Goal: Communication & Community: Answer question/provide support

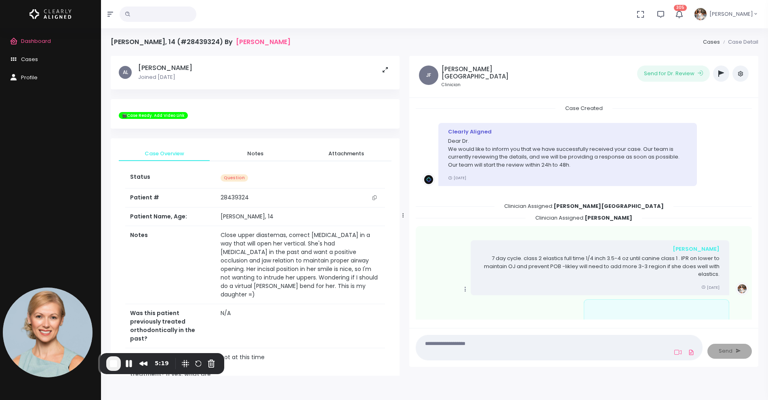
scroll to position [1612, 0]
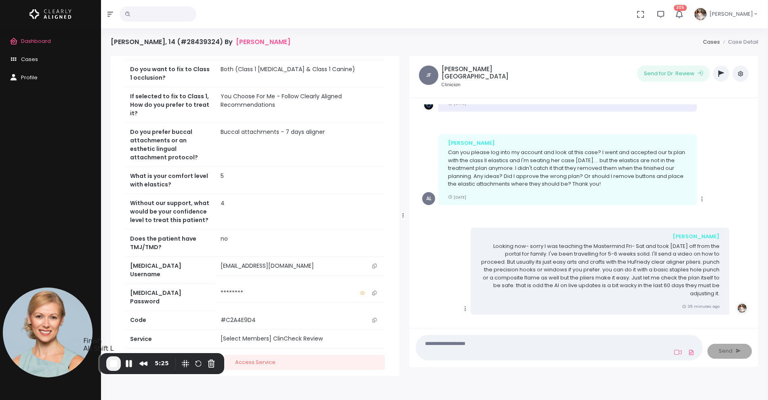
click at [114, 362] on span "End Recording" at bounding box center [114, 363] width 10 height 10
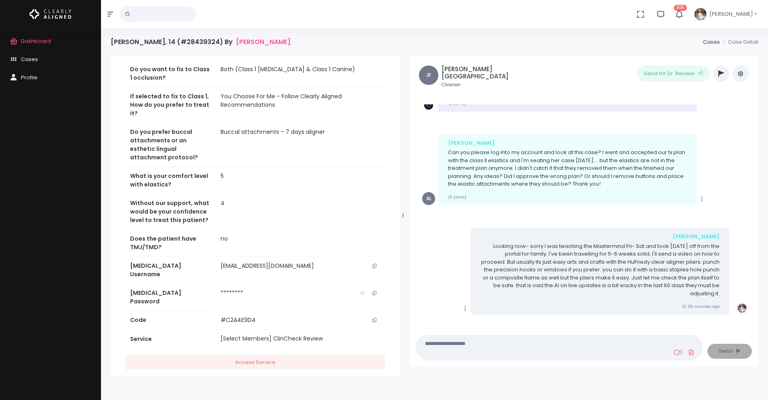
click at [675, 352] on icon at bounding box center [677, 352] width 7 height 6
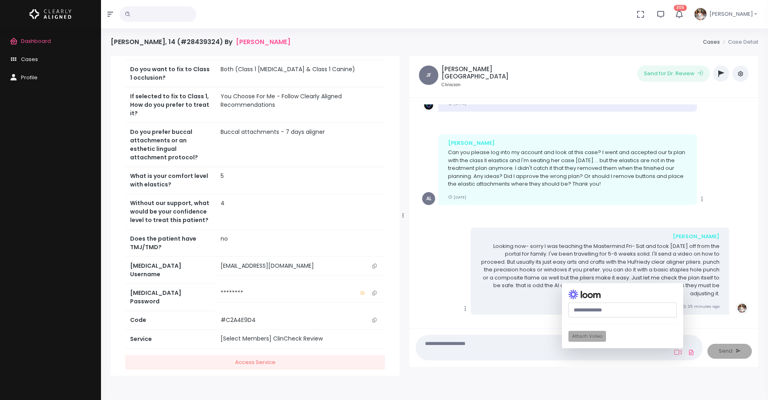
click at [617, 309] on input "text" at bounding box center [622, 309] width 108 height 15
click at [616, 306] on input "text" at bounding box center [622, 309] width 108 height 15
paste input "**********"
type input "**********"
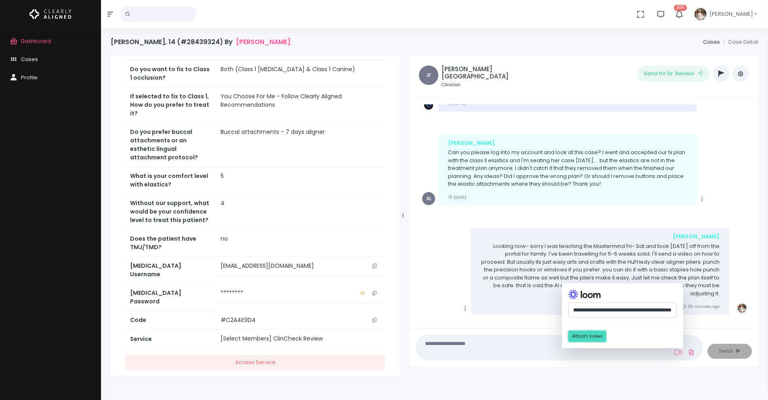
click at [591, 336] on button "Attach Video" at bounding box center [587, 335] width 38 height 11
click at [514, 347] on textarea at bounding box center [543, 347] width 245 height 18
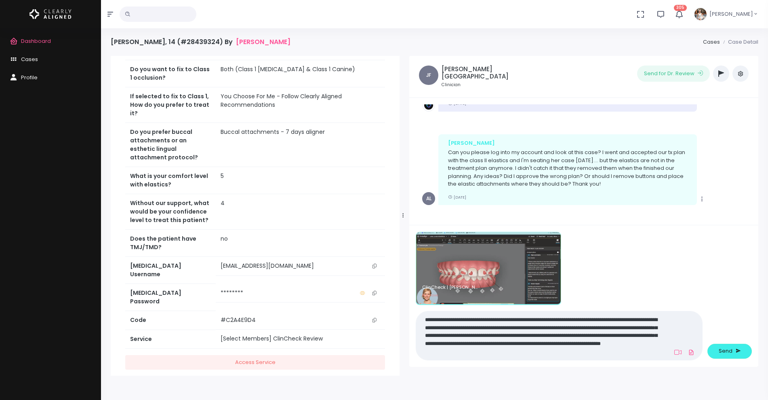
paste textarea "**********"
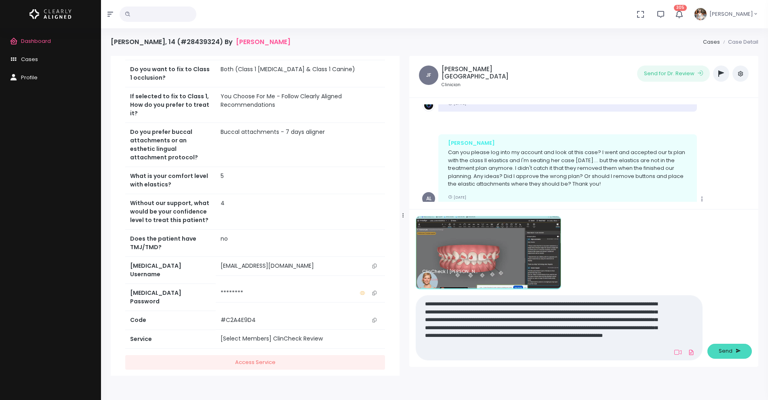
type textarea "**********"
click at [721, 349] on span "Send" at bounding box center [726, 351] width 14 height 8
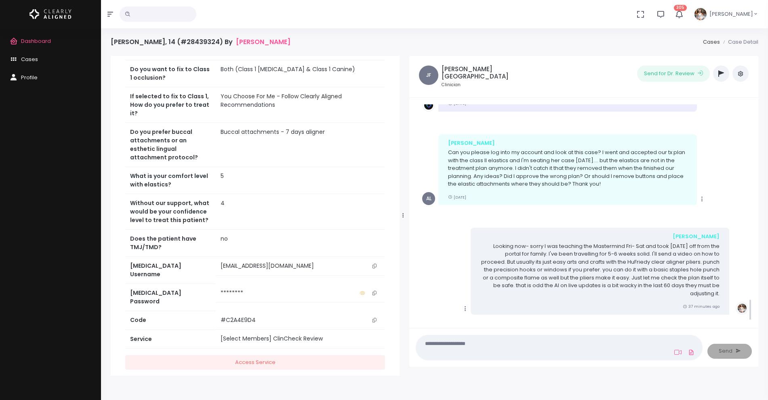
scroll to position [1806, 0]
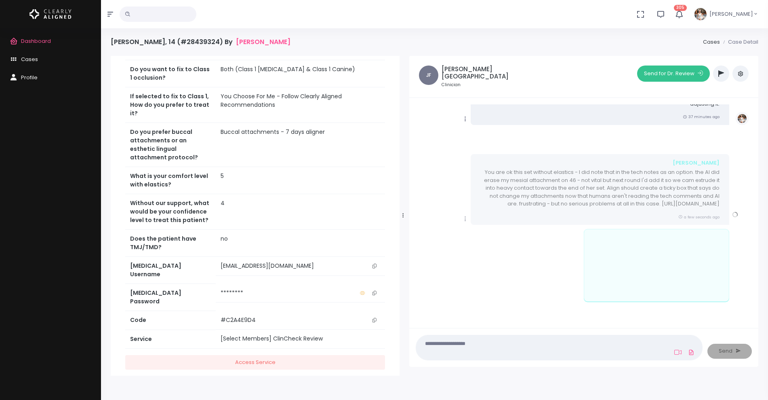
click at [677, 72] on button "Send for Dr. Review" at bounding box center [673, 73] width 73 height 16
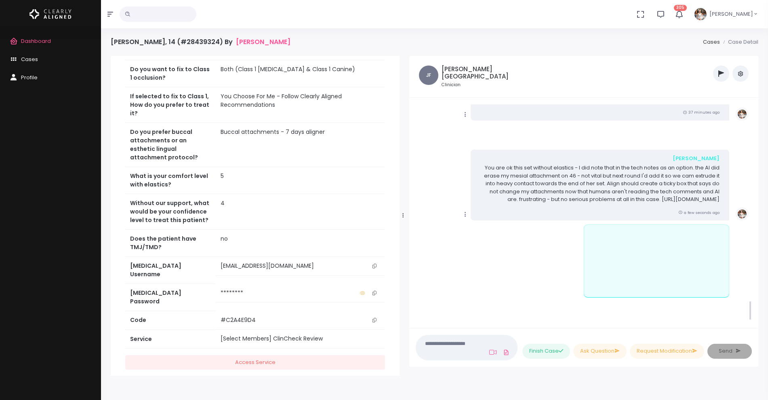
scroll to position [1959, 0]
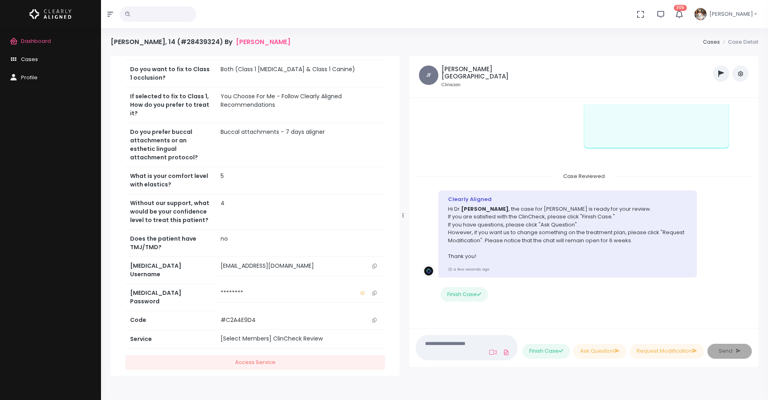
click at [29, 58] on span "Cases" at bounding box center [29, 59] width 17 height 8
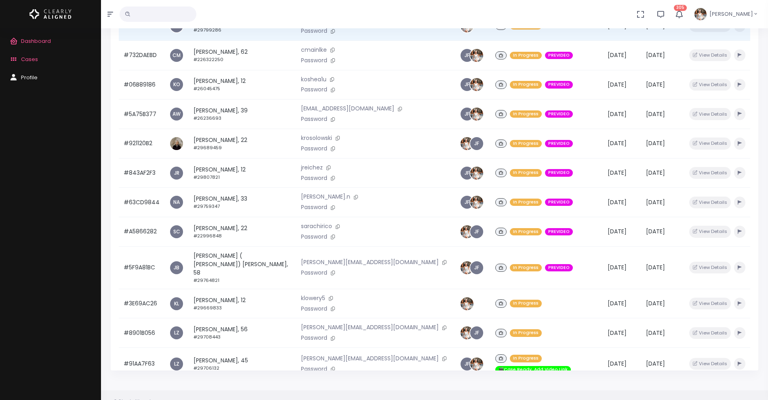
scroll to position [193, 0]
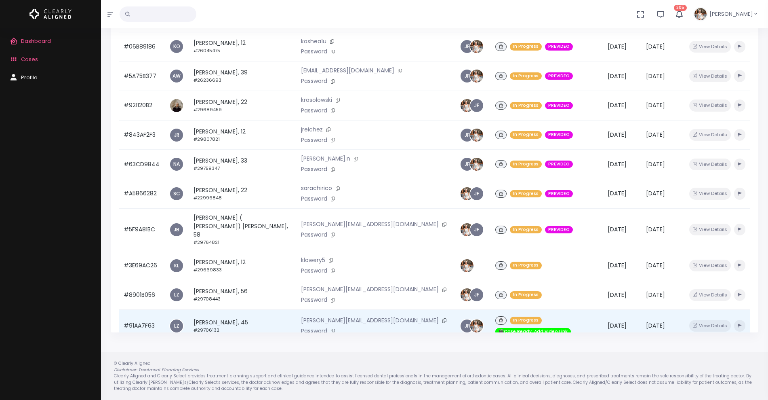
click at [147, 309] on td "#91AA7F63" at bounding box center [142, 325] width 46 height 32
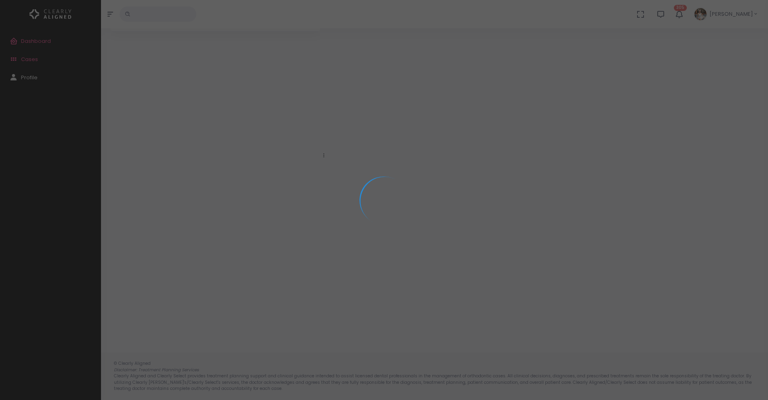
scroll to position [65, 0]
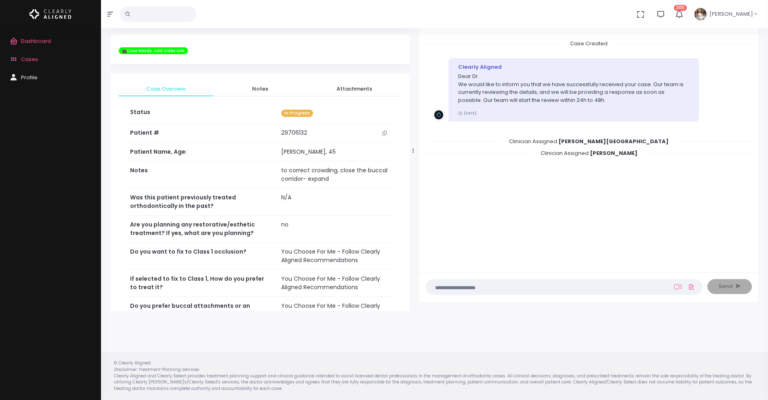
drag, startPoint x: 324, startPoint y: 151, endPoint x: 420, endPoint y: 147, distance: 95.8
click at [415, 147] on div at bounding box center [413, 150] width 4 height 313
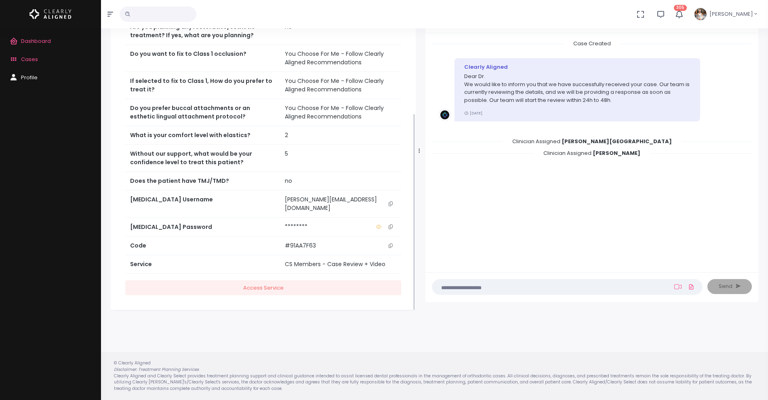
scroll to position [197, 0]
click at [391, 202] on icon "scrollable content" at bounding box center [391, 204] width 4 height 4
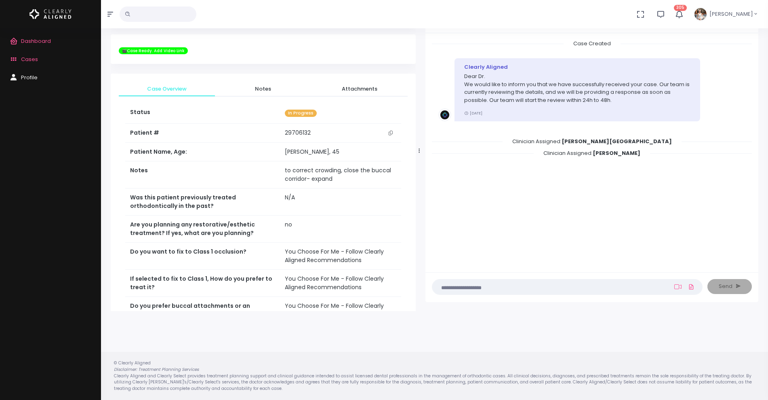
scroll to position [0, 0]
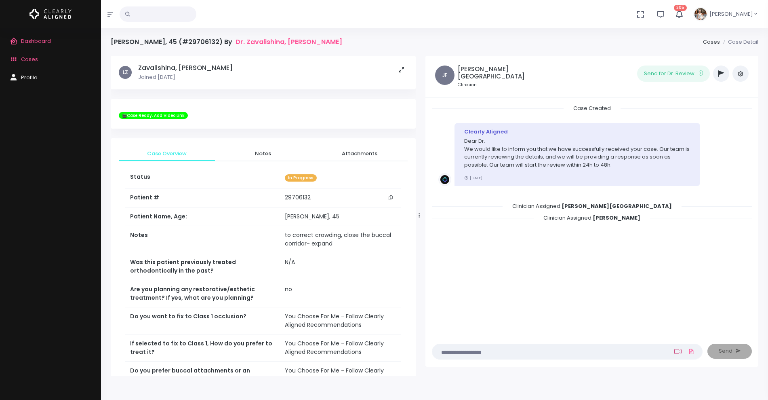
click at [679, 352] on icon at bounding box center [677, 351] width 7 height 5
click at [633, 311] on input "text" at bounding box center [622, 309] width 108 height 15
paste input "**********"
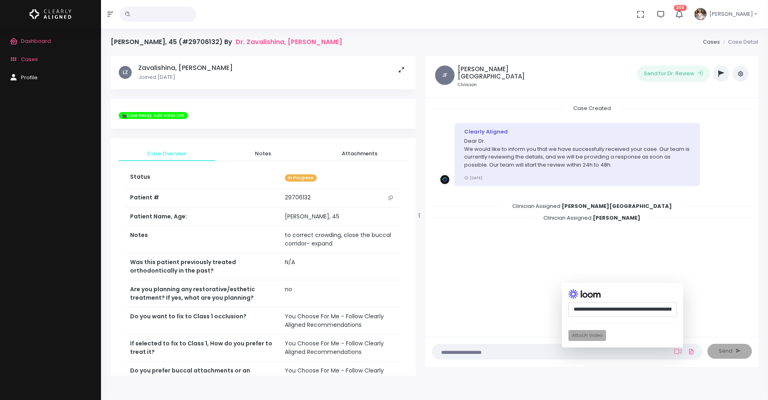
scroll to position [0, 209]
type input "**********"
click at [584, 336] on button "Attach Video" at bounding box center [587, 335] width 38 height 11
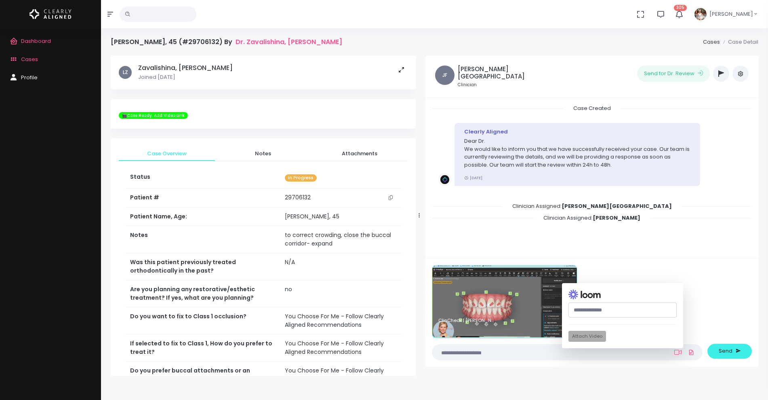
click at [525, 355] on textarea at bounding box center [551, 351] width 229 height 9
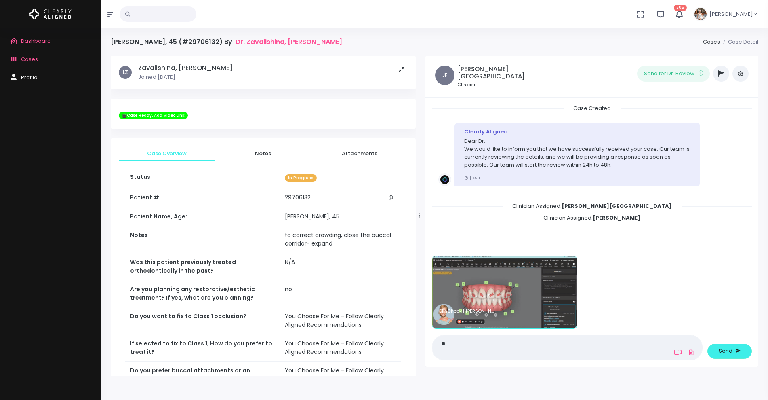
type textarea "*"
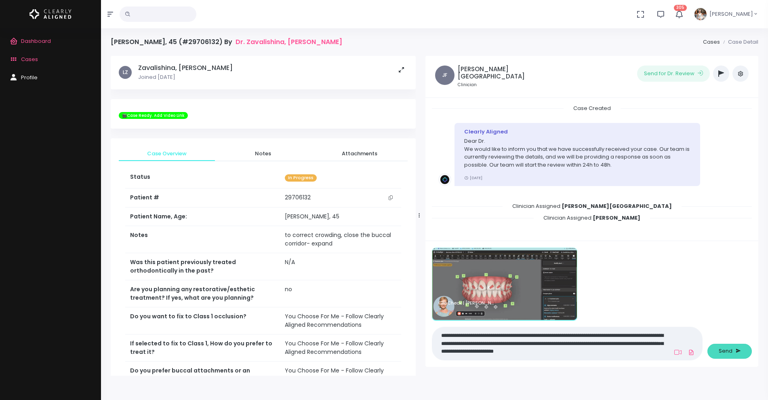
type textarea "**********"
click at [730, 351] on span "Send" at bounding box center [726, 351] width 14 height 8
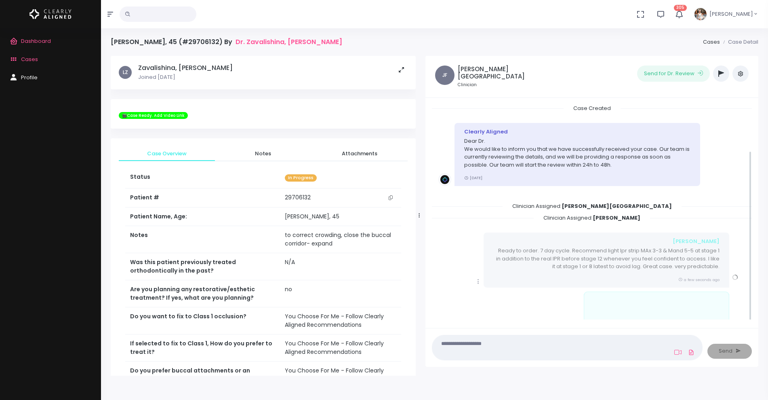
scroll to position [59, 0]
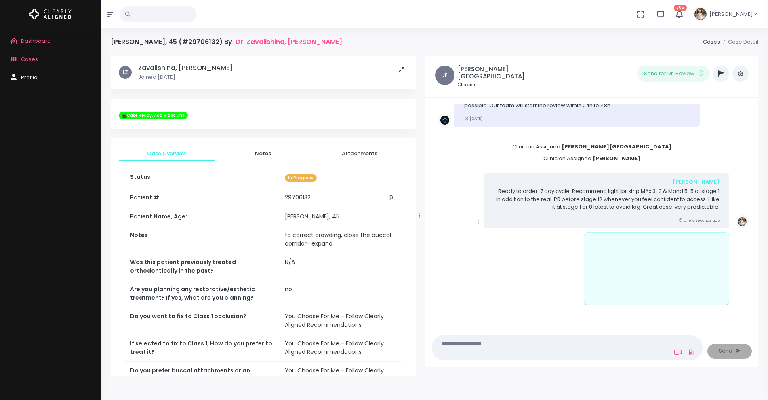
click at [477, 219] on icon "scrollable content" at bounding box center [478, 221] width 7 height 7
click at [499, 236] on link "Mark as Video Review" at bounding box center [515, 237] width 84 height 13
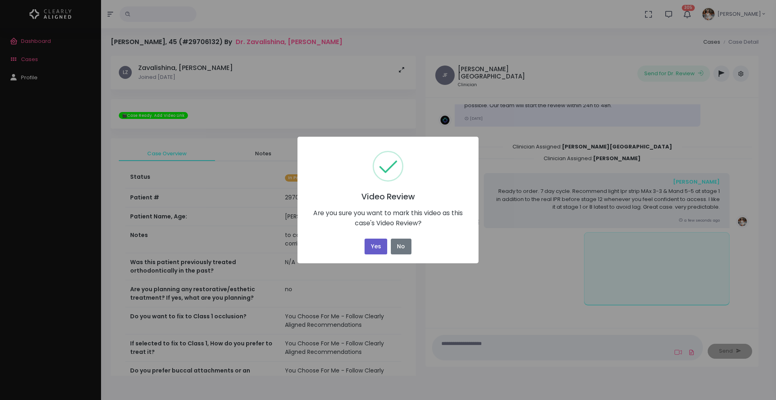
click at [372, 246] on button "Yes" at bounding box center [375, 246] width 23 height 16
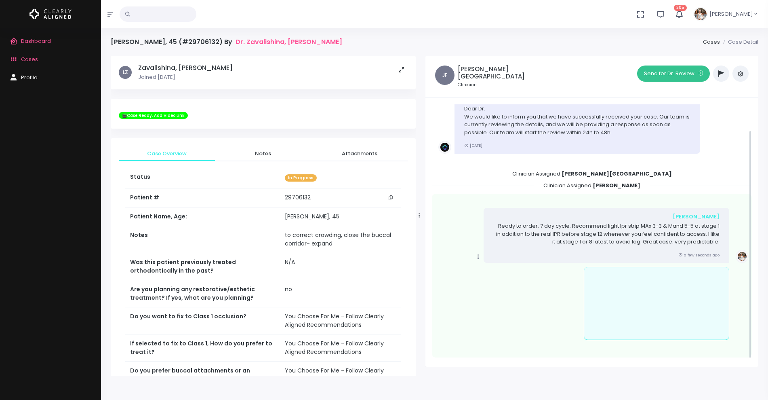
click at [654, 75] on button "Send for Dr. Review" at bounding box center [673, 73] width 73 height 16
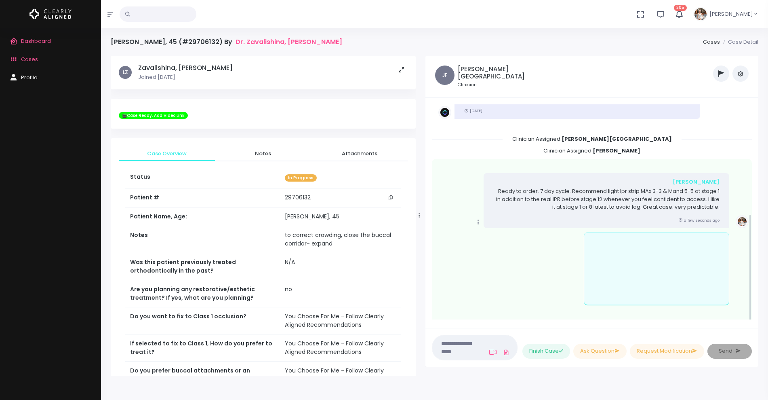
scroll to position [221, 0]
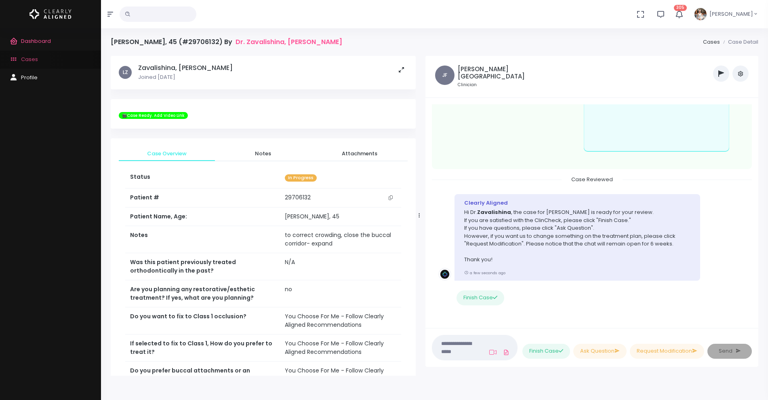
click at [30, 61] on span "Cases" at bounding box center [29, 59] width 17 height 8
